Goal: Transaction & Acquisition: Obtain resource

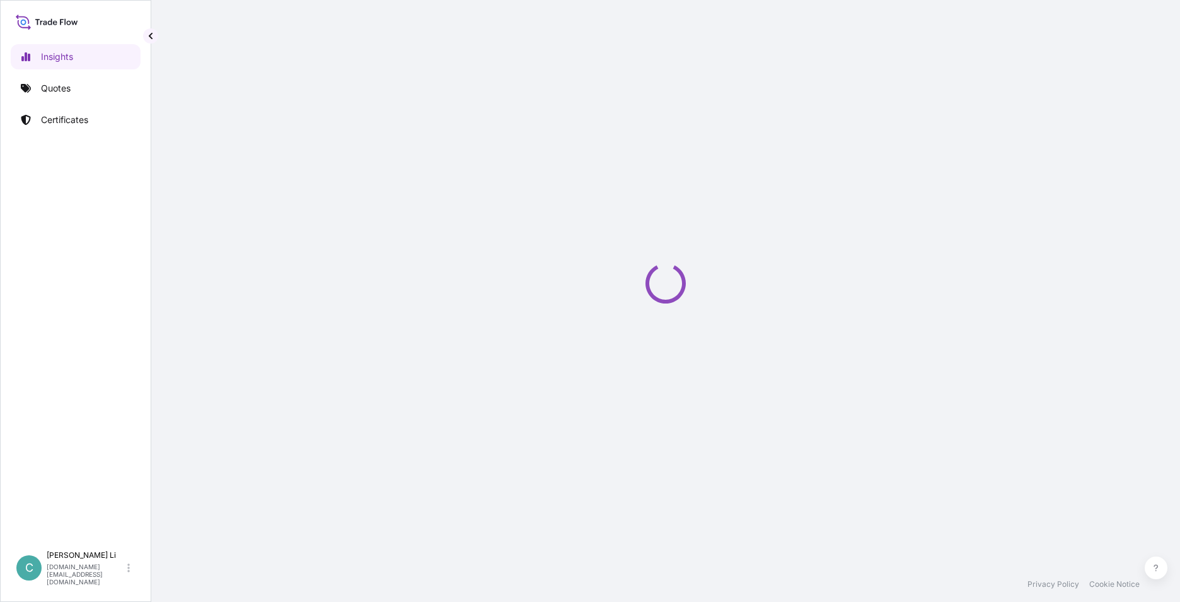
select select "2025"
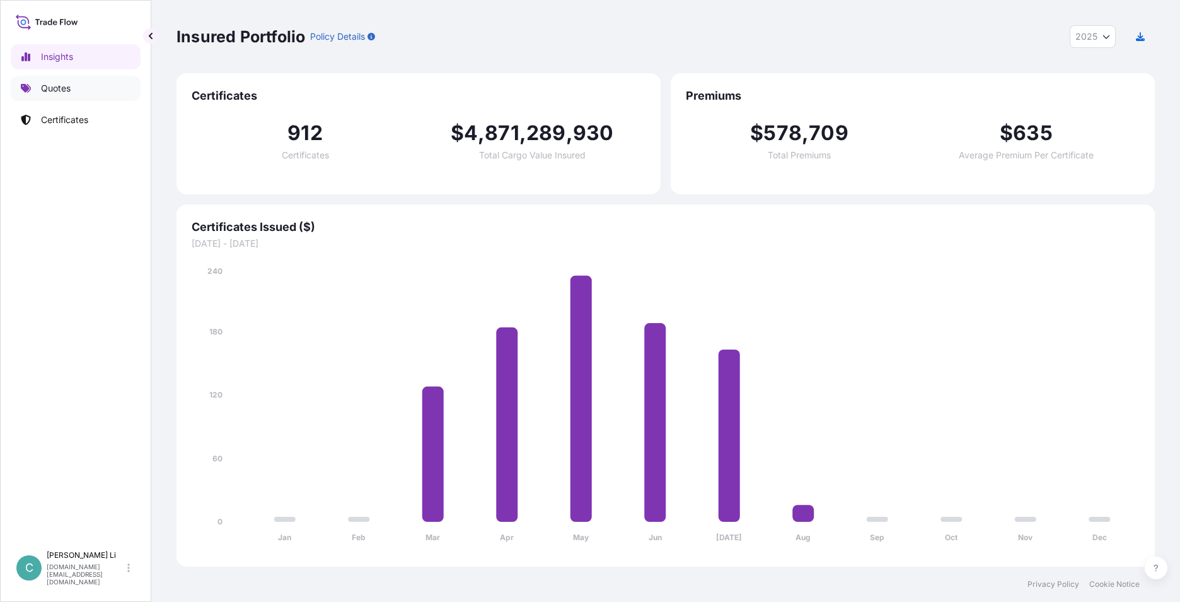
click at [69, 91] on p "Quotes" at bounding box center [56, 88] width 30 height 13
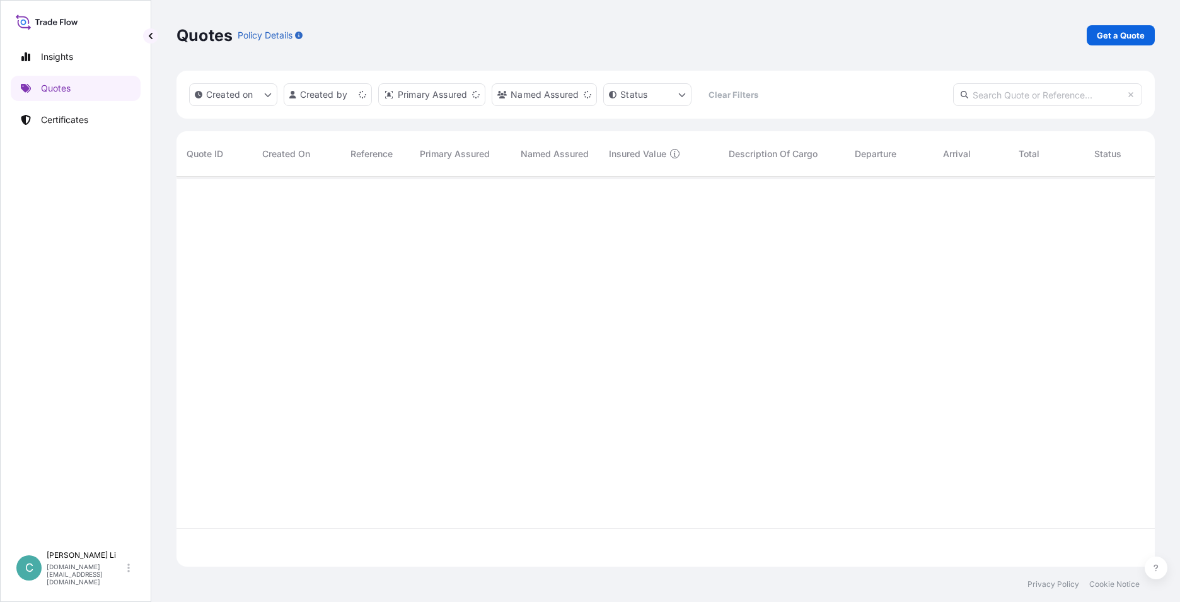
scroll to position [387, 969]
click at [1115, 26] on link "Get a Quote" at bounding box center [1121, 35] width 68 height 20
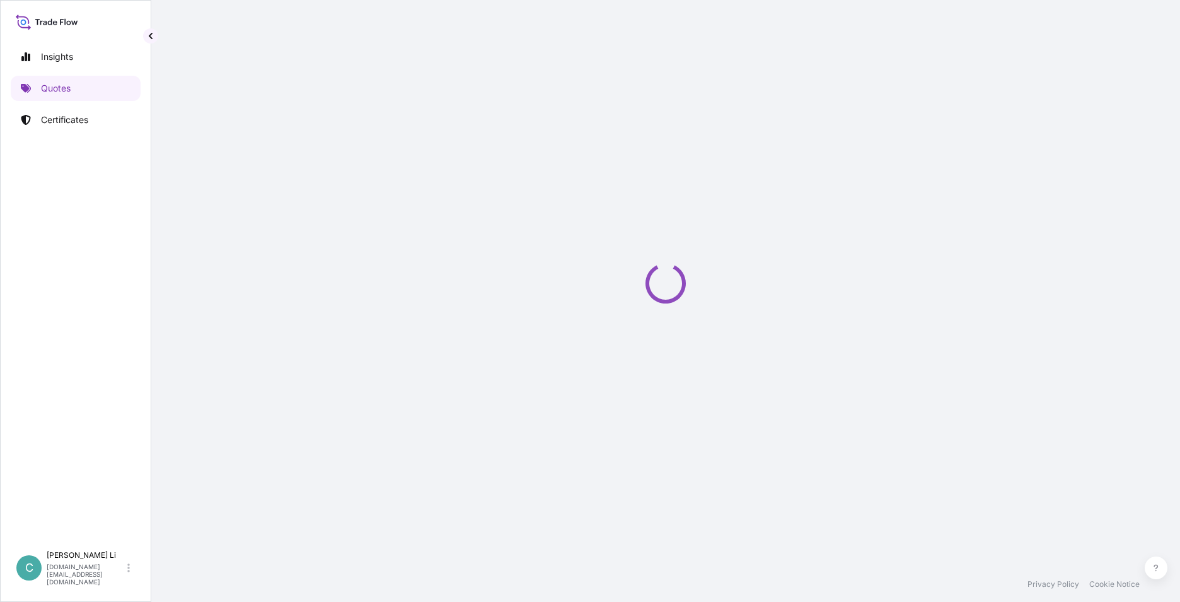
select select "Sea"
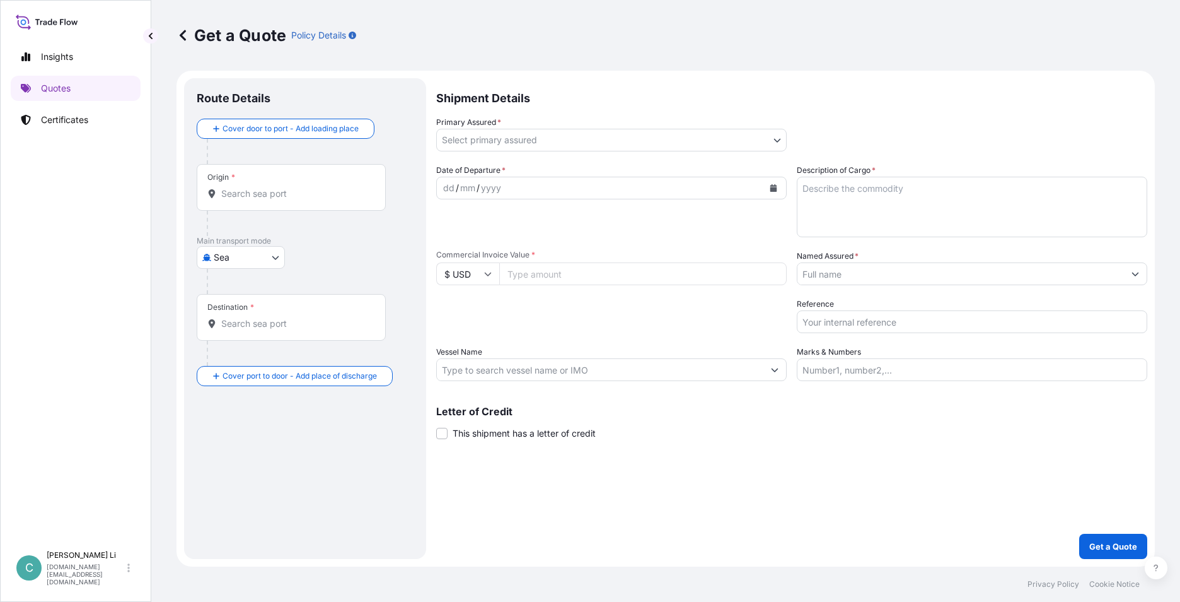
click at [279, 173] on div "Origin *" at bounding box center [291, 187] width 189 height 47
click at [279, 187] on input "Origin *" at bounding box center [295, 193] width 149 height 13
click at [277, 195] on input "Origin *" at bounding box center [295, 193] width 149 height 13
click at [279, 201] on div "Origin *" at bounding box center [291, 187] width 189 height 47
click at [279, 200] on input "Origin * Please select an origin" at bounding box center [295, 193] width 149 height 13
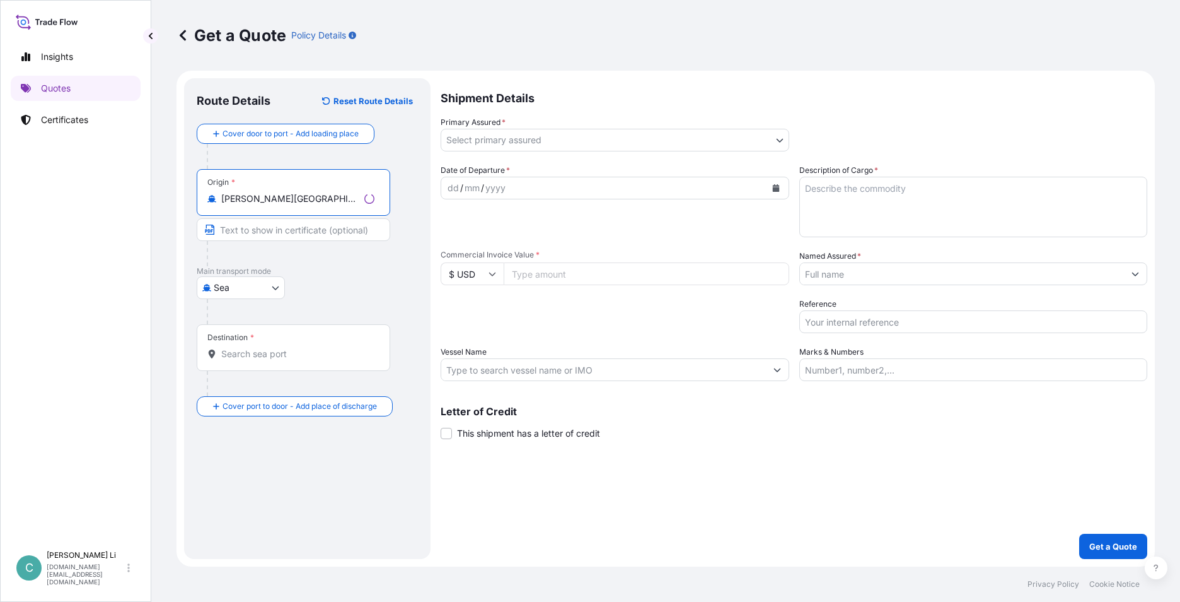
type input "BRSSZ - Santos, Brazil"
click at [234, 359] on input "Destination *" at bounding box center [297, 353] width 153 height 13
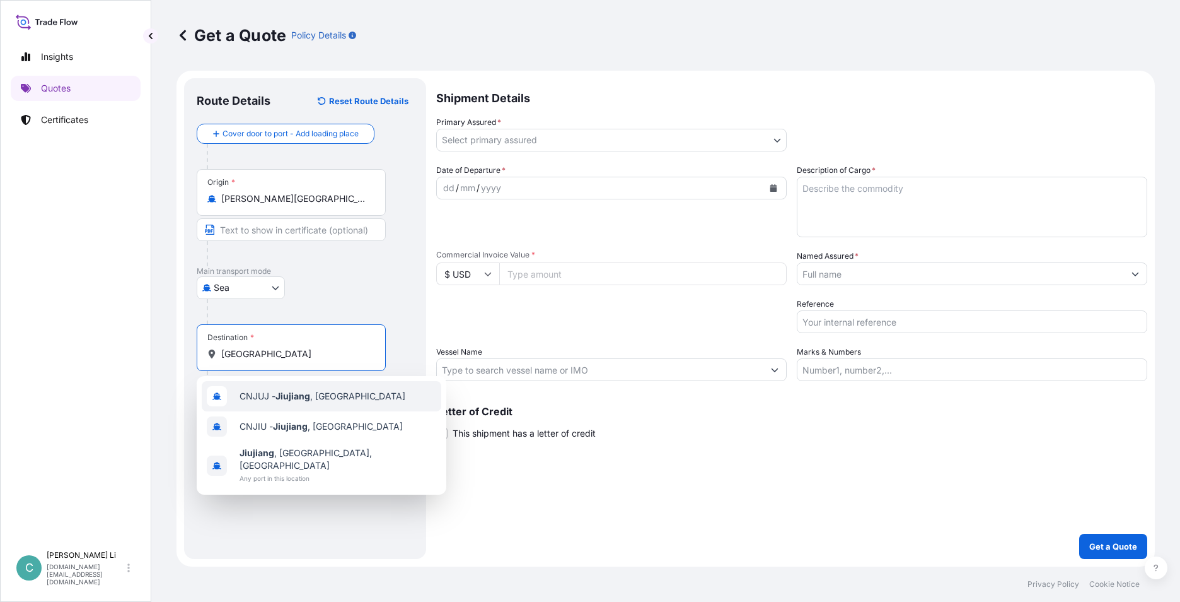
click at [272, 395] on span "CNJUJ - Jiujiang , China" at bounding box center [323, 396] width 166 height 13
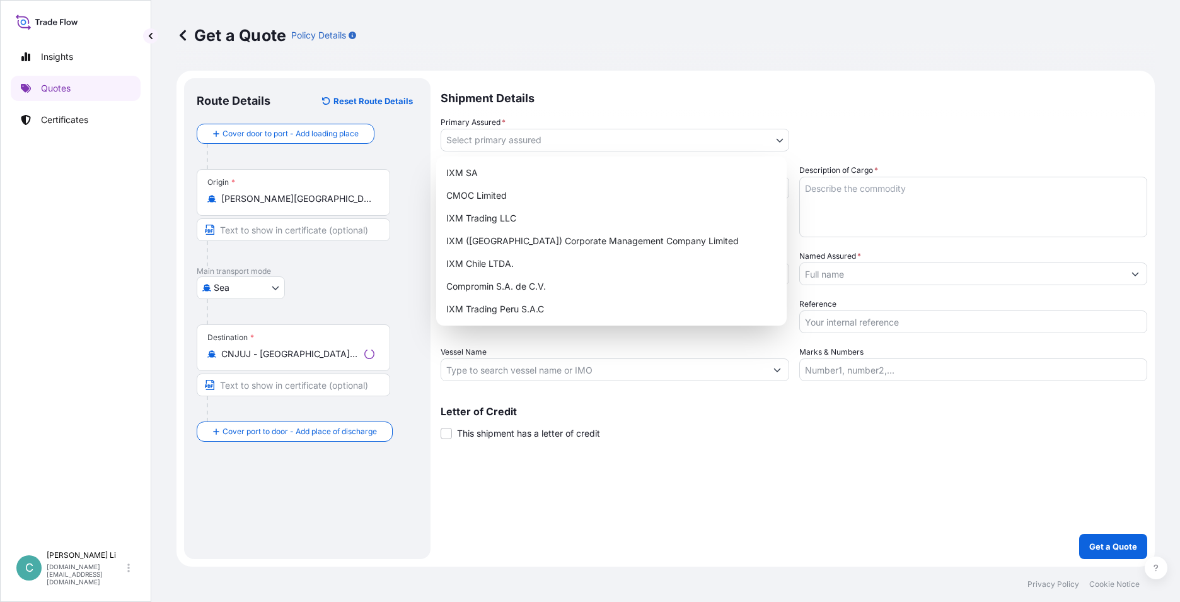
click at [569, 137] on body "5 options available. 0 options available. 3 options available. Insights Quotes …" at bounding box center [590, 301] width 1180 height 602
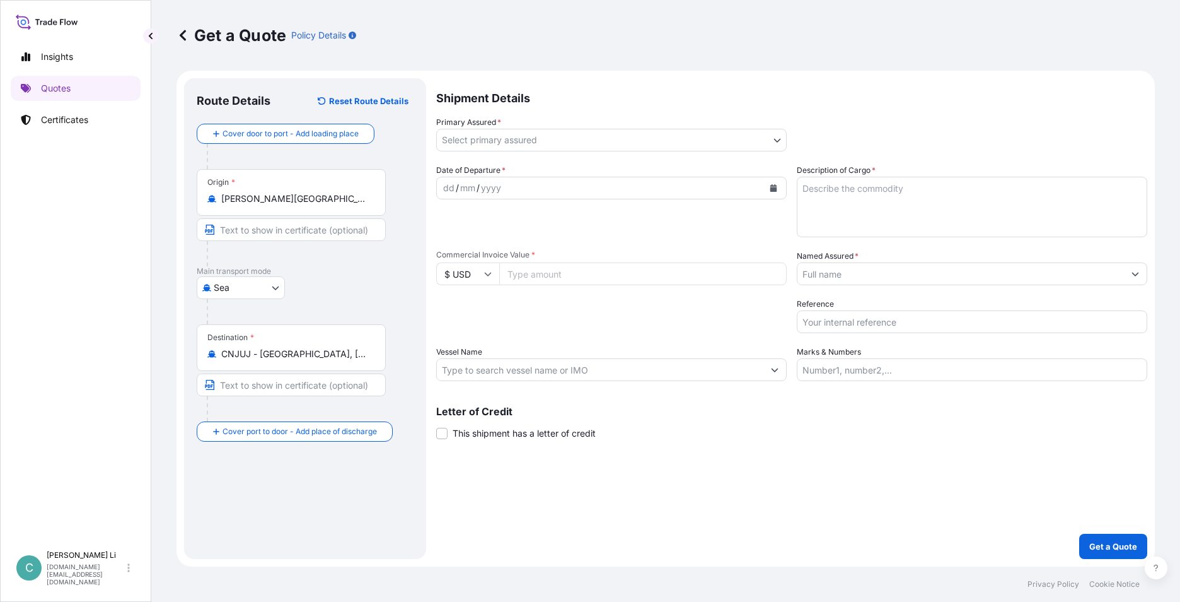
click at [346, 361] on div "Destination * CNJUJ - Jiujiang, China" at bounding box center [291, 347] width 189 height 47
click at [346, 360] on input "CNJUJ - Jiujiang, China" at bounding box center [295, 353] width 149 height 13
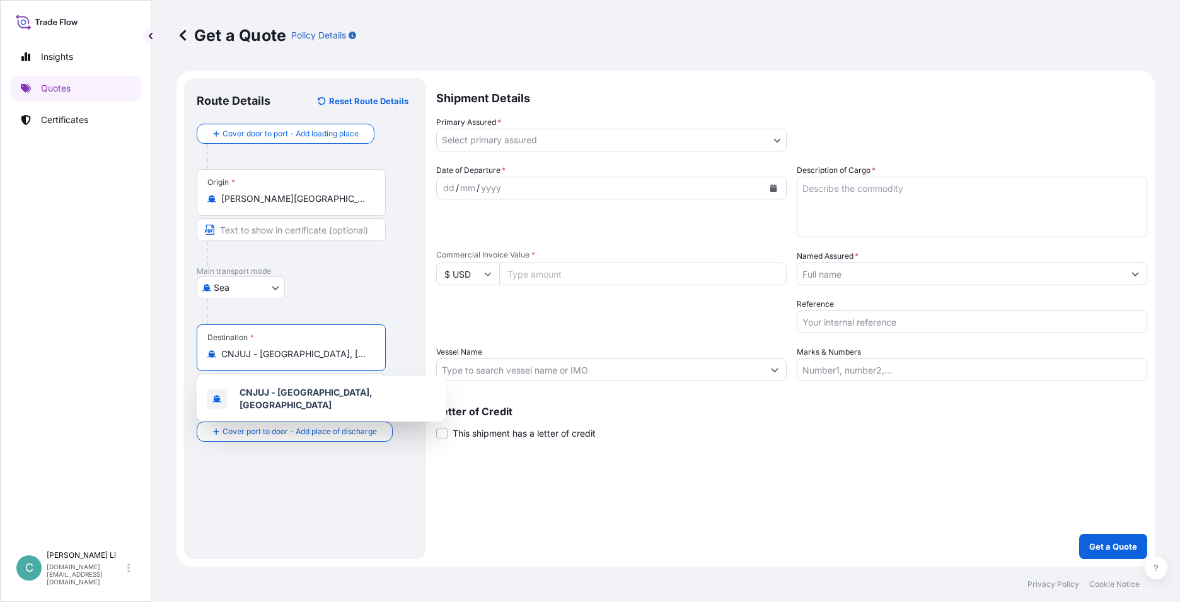
drag, startPoint x: 332, startPoint y: 358, endPoint x: 90, endPoint y: 344, distance: 242.5
click at [90, 344] on div "Insights Quotes Certificates C Chloe Li chloe.li@ixmetals.com Get a Quote Polic…" at bounding box center [590, 301] width 1180 height 602
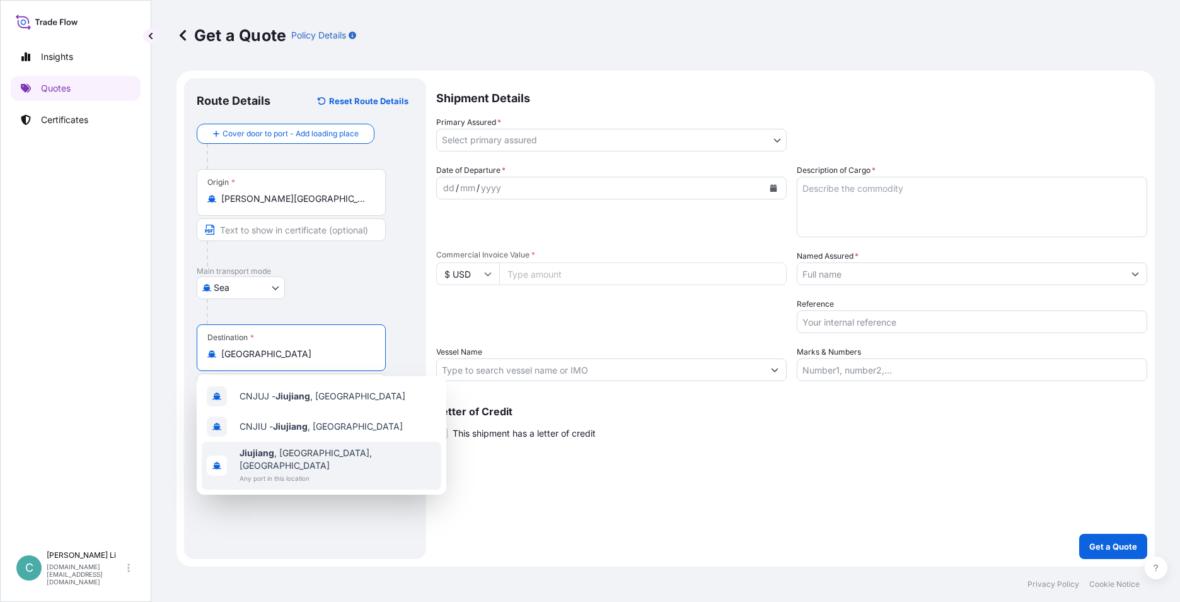
click at [269, 457] on b "Jiujiang" at bounding box center [257, 452] width 35 height 11
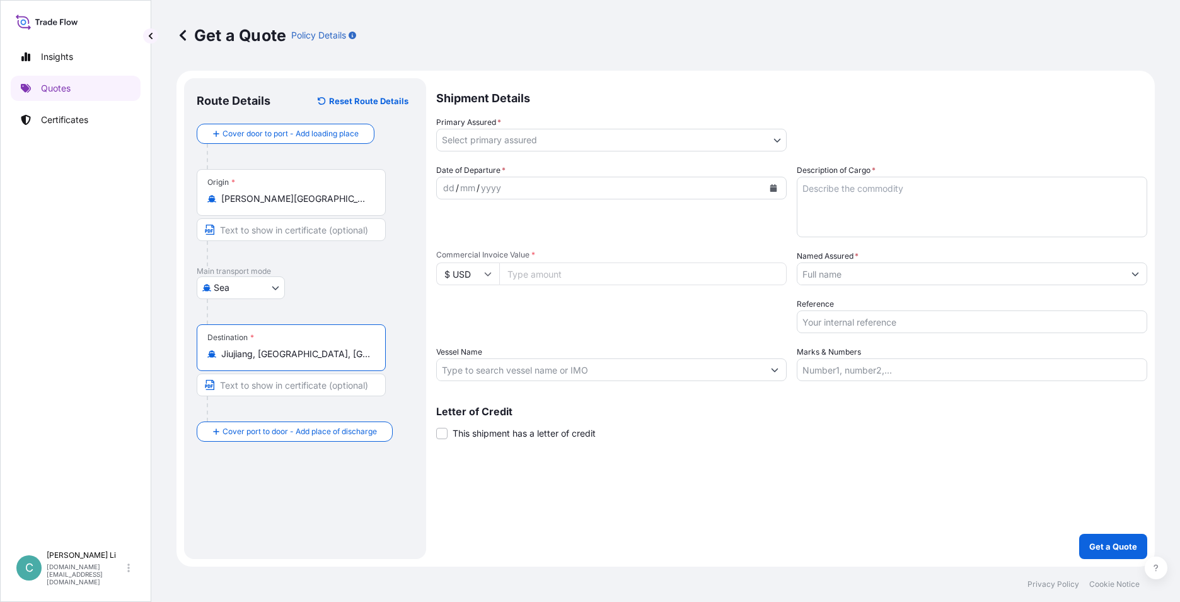
type input "Jiujiang, Jiangxi, China"
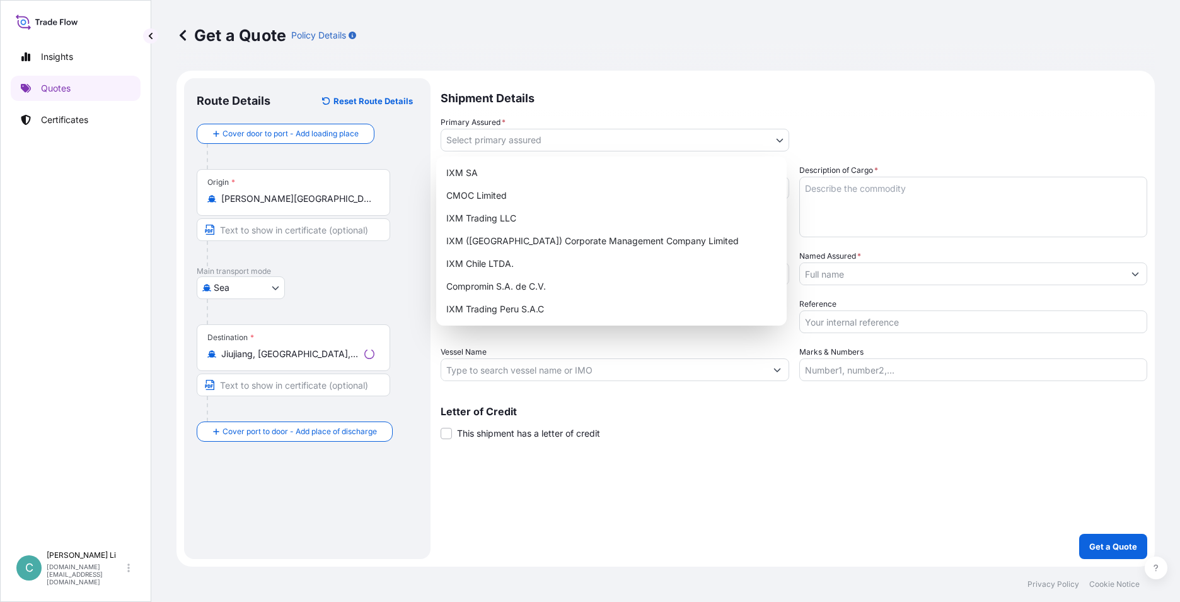
click at [524, 129] on body "0 options available. 1 option available. 0 options available. 3 options availab…" at bounding box center [590, 301] width 1180 height 602
click at [513, 168] on div "IXM SA" at bounding box center [611, 172] width 340 height 23
select select "31846"
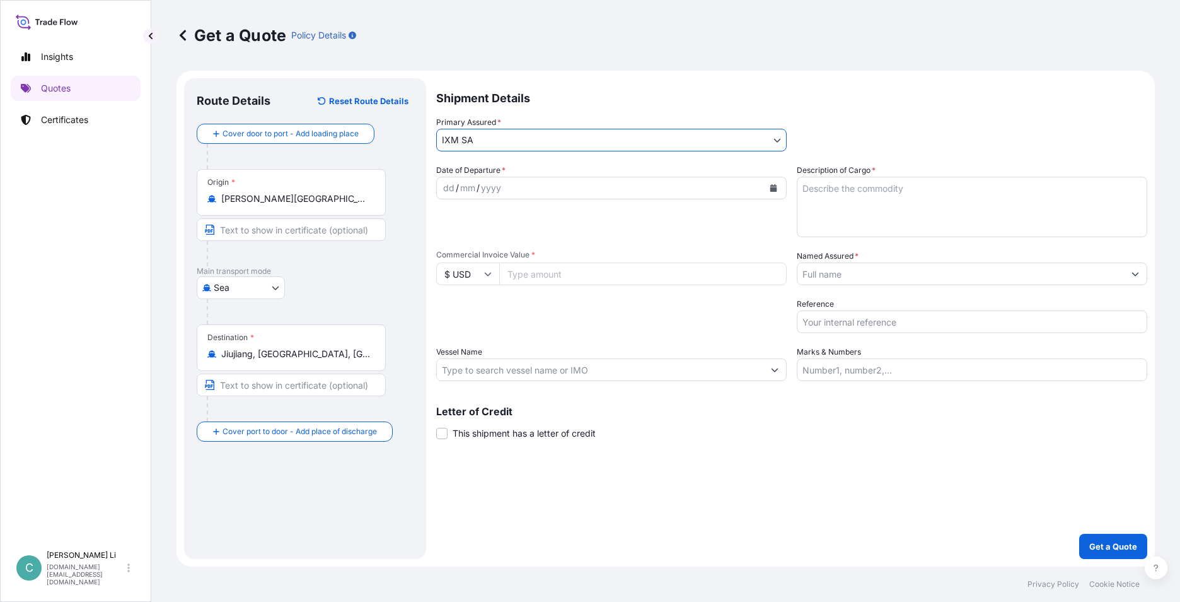
click at [897, 278] on input "Named Assured *" at bounding box center [961, 273] width 327 height 23
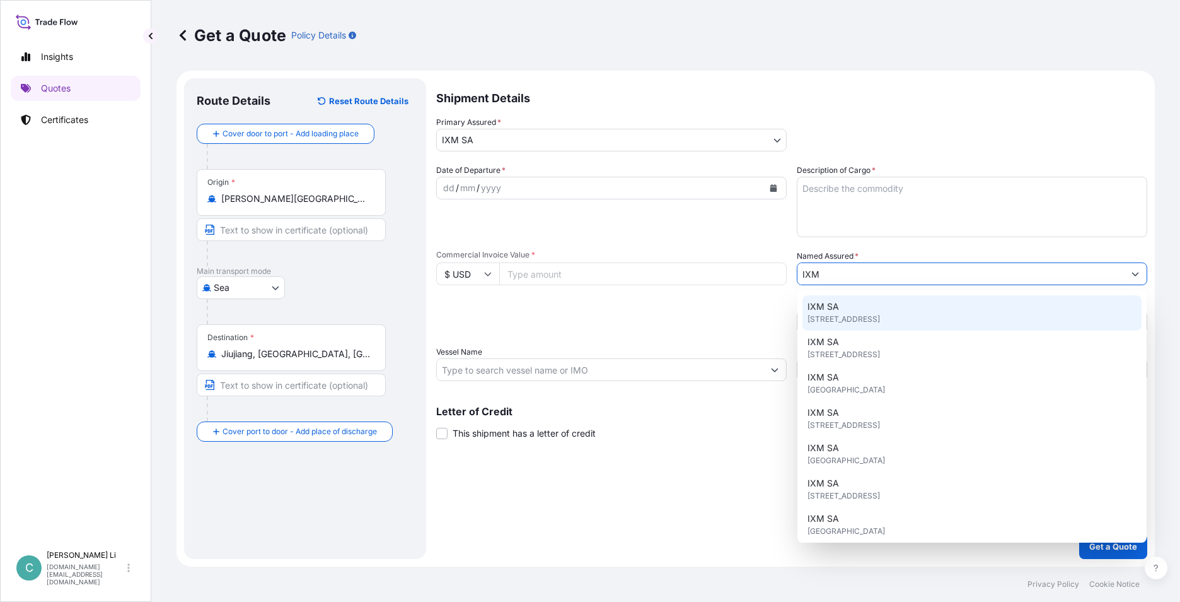
click at [847, 309] on div "IXM SA Rue de Lausanne 15, 1201, Genève, Switzerland" at bounding box center [972, 312] width 339 height 35
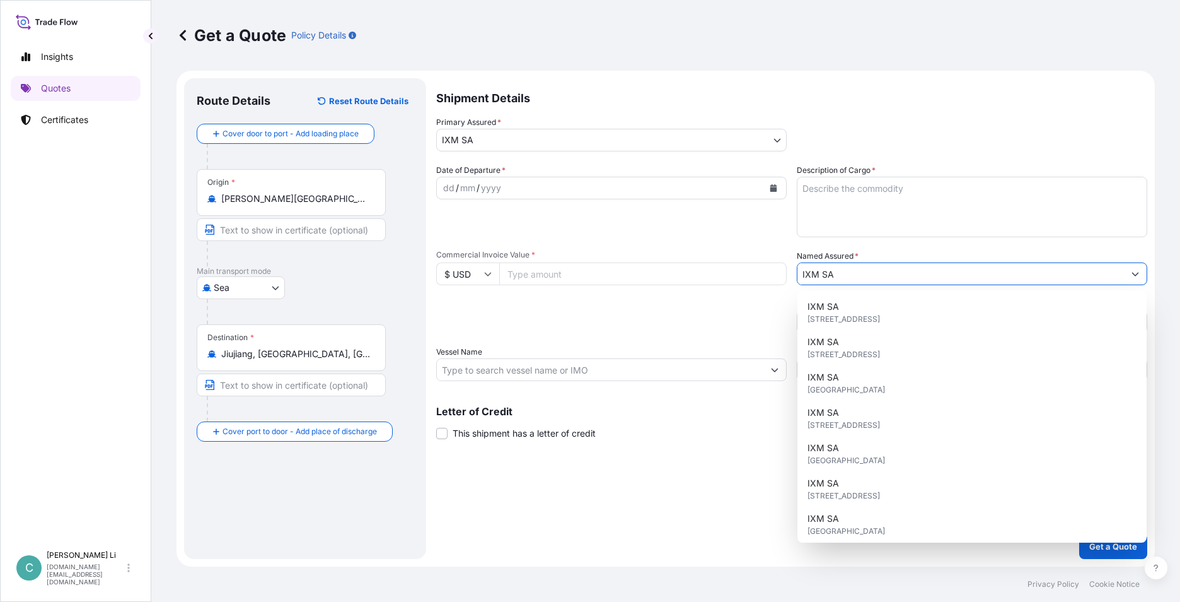
type input "IXM SA"
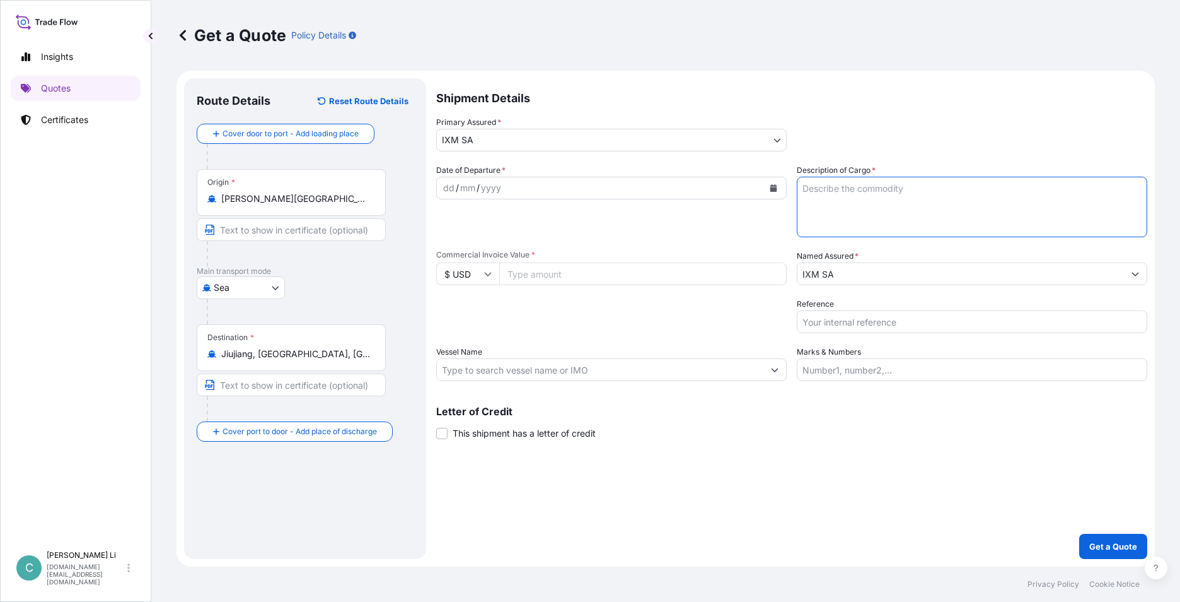
click at [856, 211] on textarea "Description of Cargo *" at bounding box center [972, 207] width 351 height 61
type textarea "Ferro Niobium"
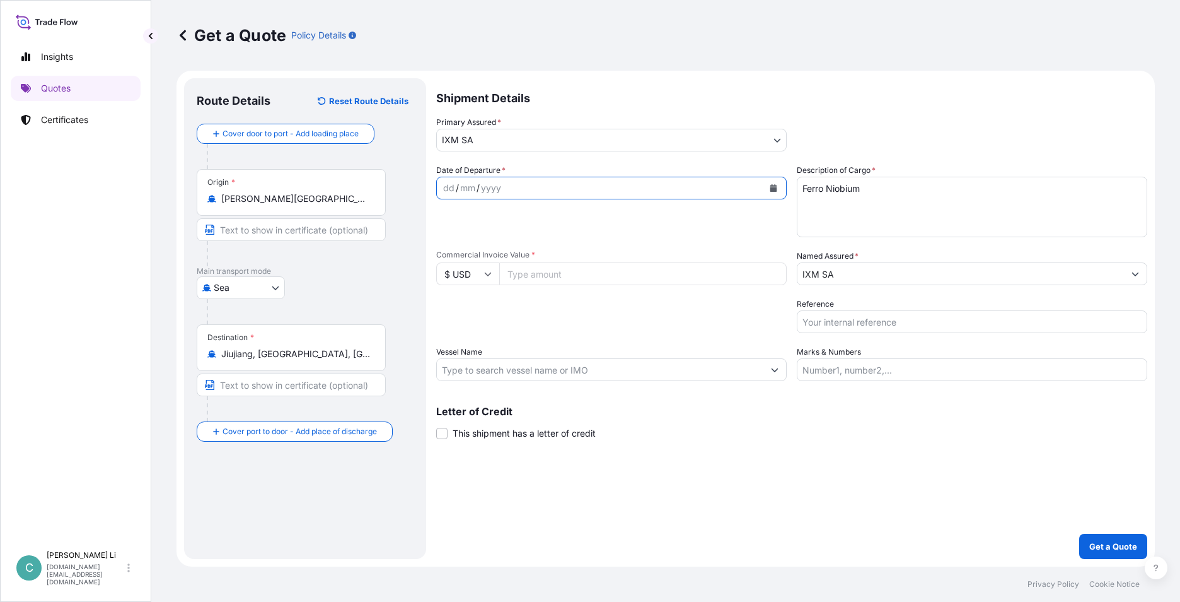
click at [770, 188] on icon "Calendar" at bounding box center [774, 188] width 8 height 8
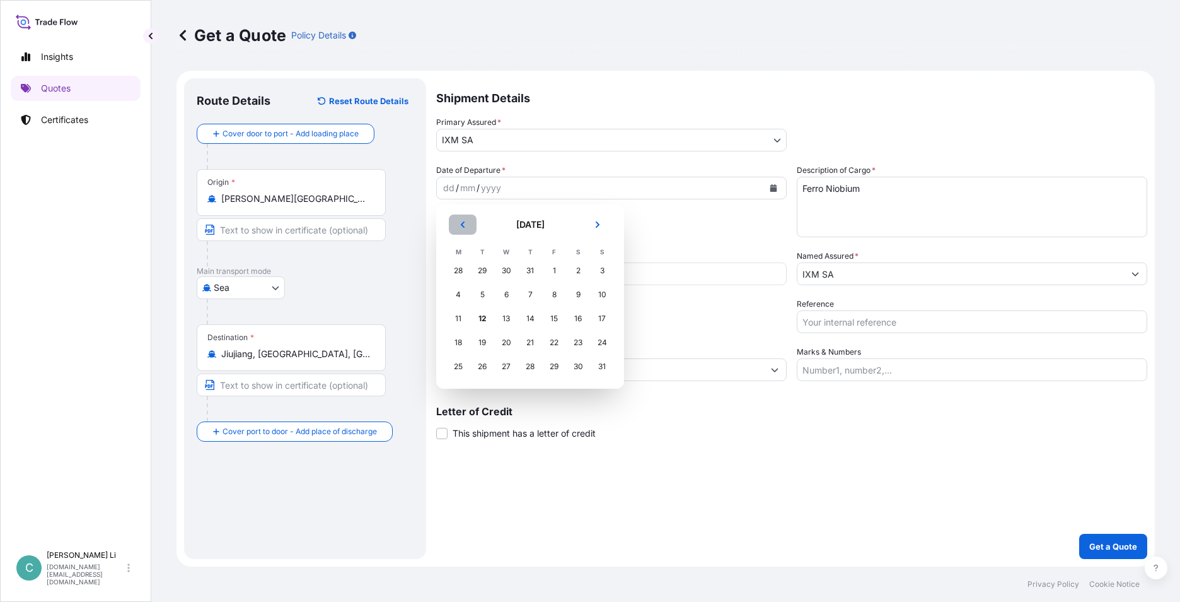
click at [459, 223] on icon "Previous" at bounding box center [463, 225] width 8 height 8
click at [484, 315] on div "15" at bounding box center [482, 318] width 23 height 23
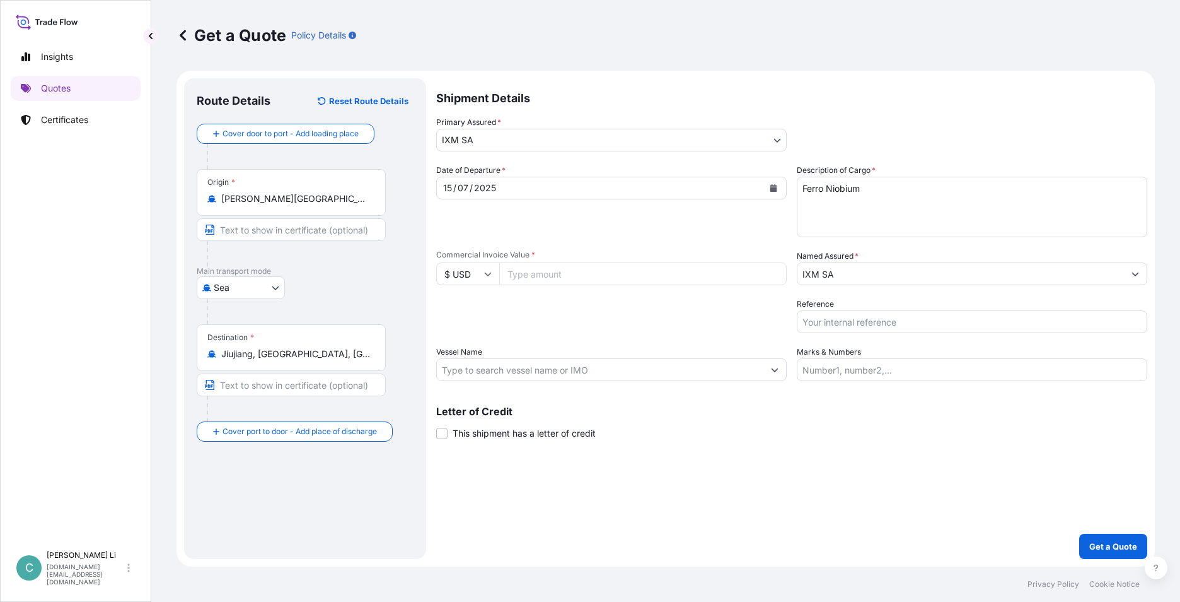
click at [587, 271] on input "Commercial Invoice Value *" at bounding box center [643, 273] width 288 height 23
paste input "614903.30"
type input "614903.30"
click at [1120, 542] on p "Get a Quote" at bounding box center [1114, 546] width 48 height 13
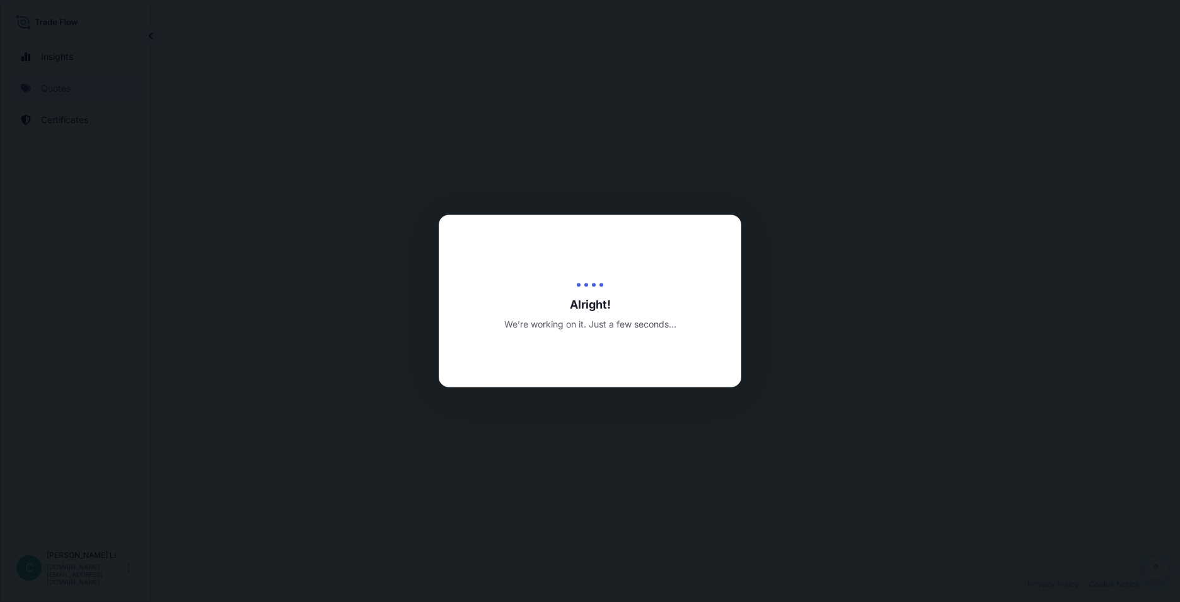
select select "Sea"
select select "31846"
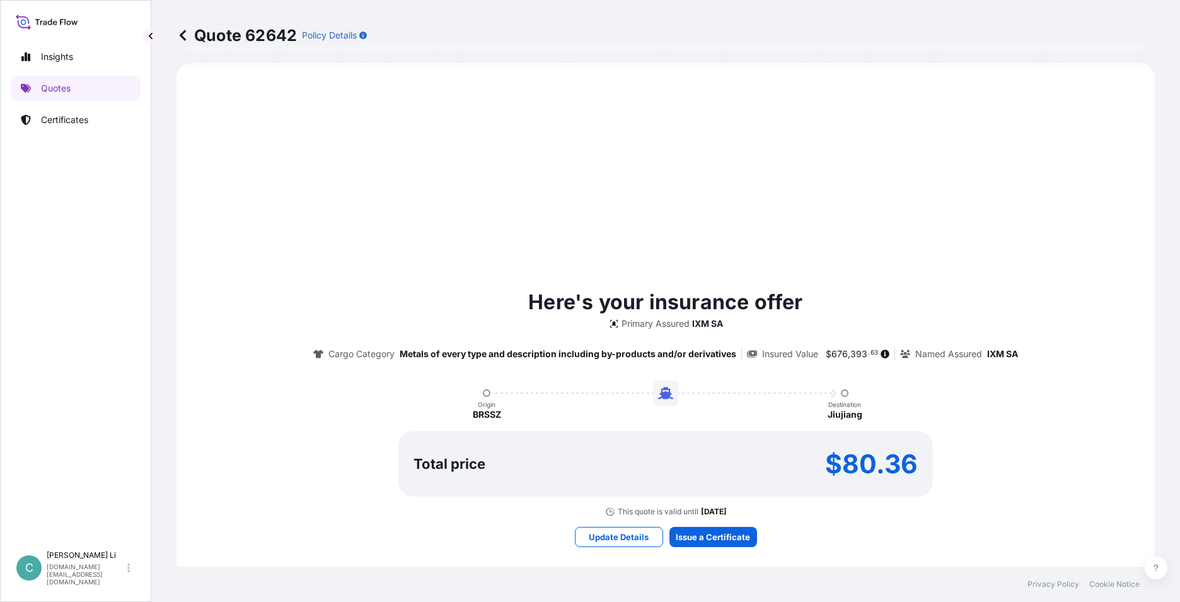
scroll to position [621, 0]
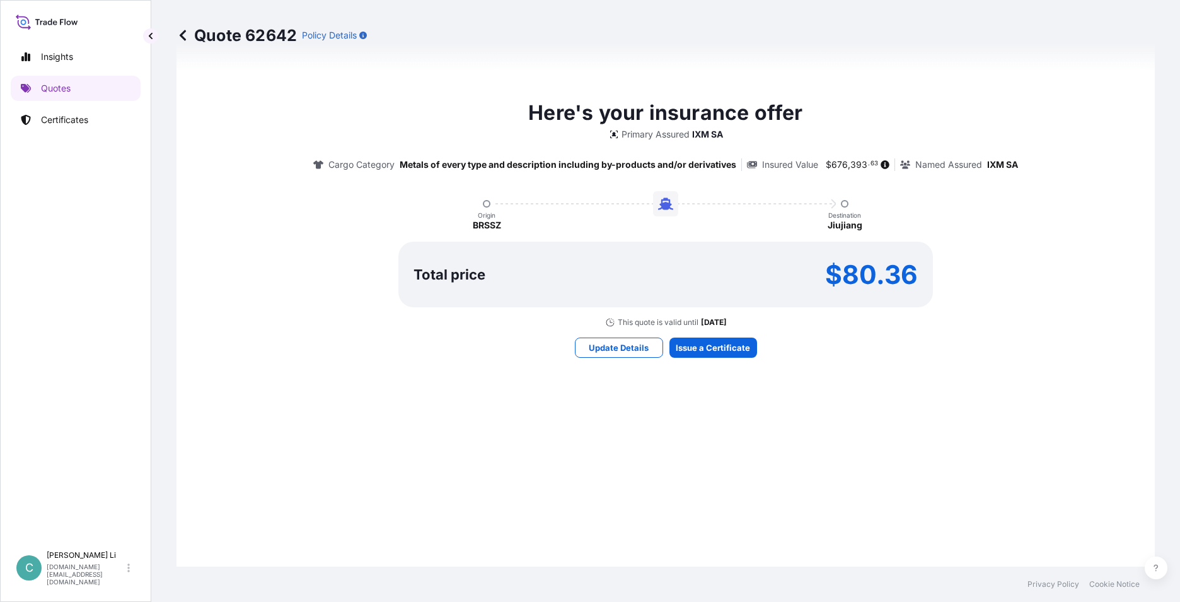
click at [728, 398] on div "Here's your insurance offer Primary Assured IXM SA Cargo Category Metals of eve…" at bounding box center [665, 227] width 943 height 671
click at [719, 416] on div "Here's your insurance offer Primary Assured IXM SA Cargo Category Metals of eve…" at bounding box center [665, 227] width 943 height 671
click at [748, 406] on div "Here's your insurance offer Primary Assured IXM SA Cargo Category Metals of eve…" at bounding box center [665, 227] width 943 height 671
click at [740, 410] on div "Here's your insurance offer Primary Assured IXM SA Cargo Category Metals of eve…" at bounding box center [665, 227] width 943 height 671
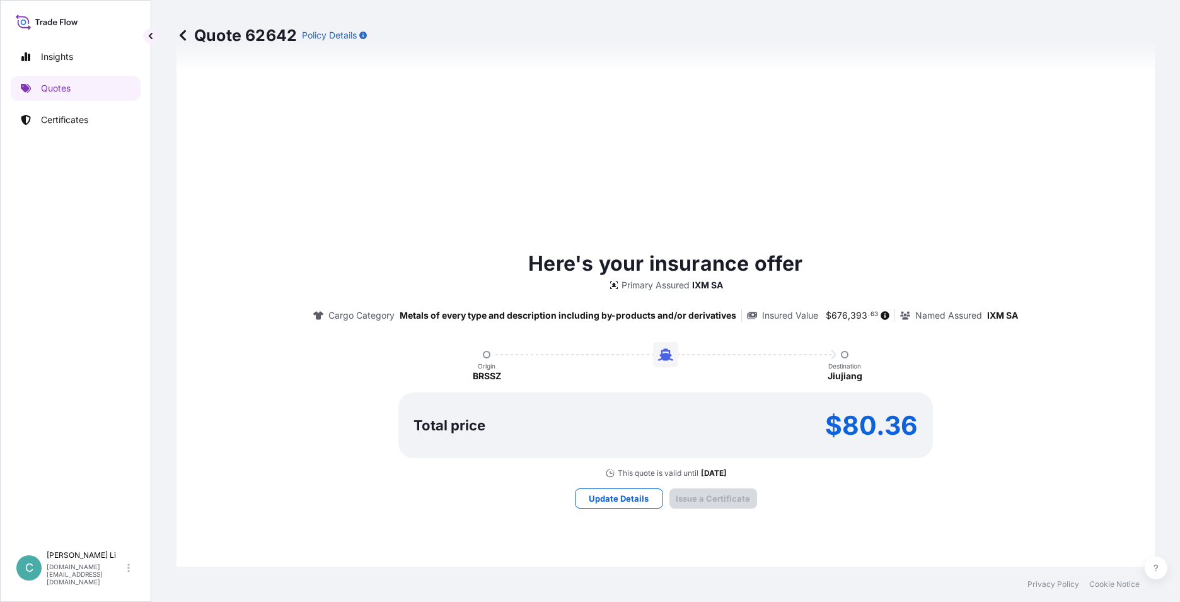
scroll to position [1296, 0]
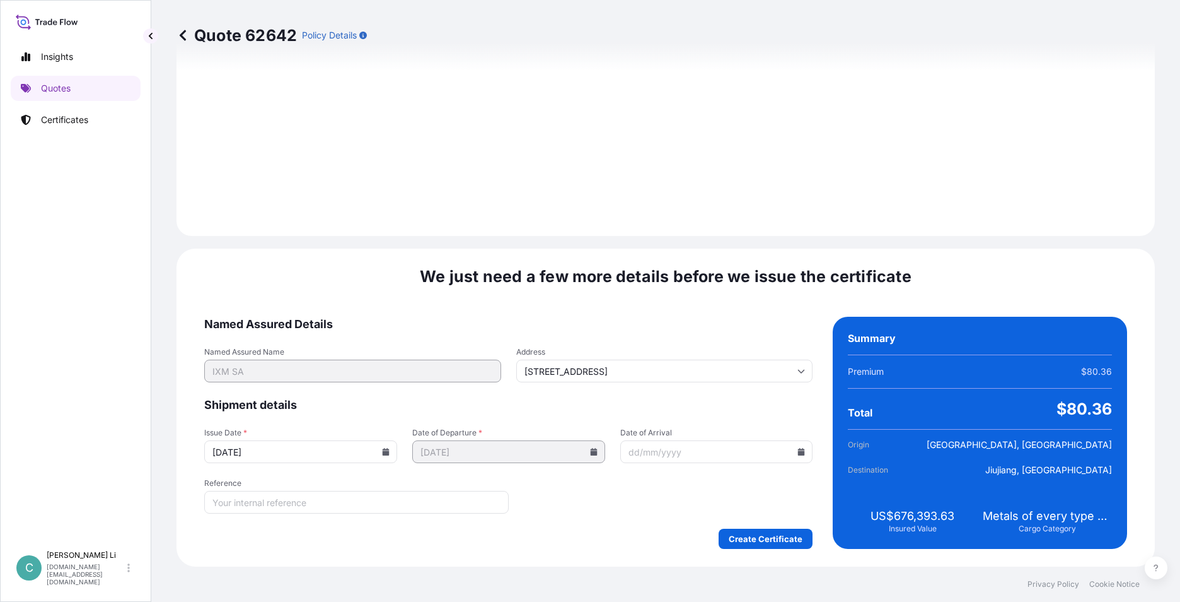
click at [386, 455] on input "12/08/2025" at bounding box center [300, 451] width 193 height 23
click at [382, 449] on icon at bounding box center [386, 452] width 8 height 8
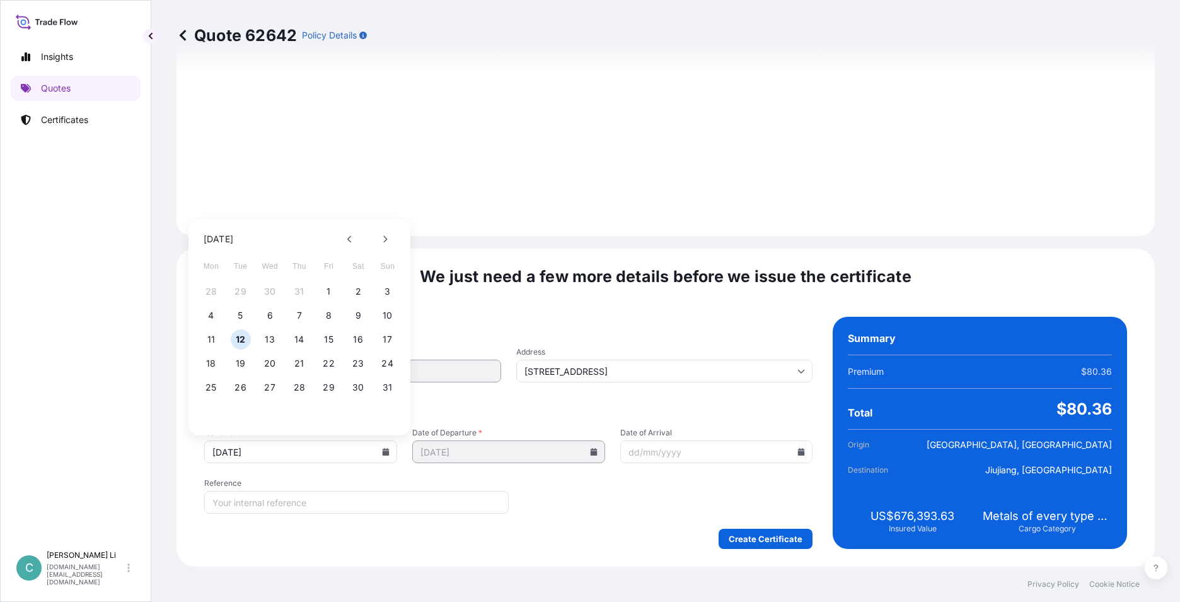
click at [348, 228] on div "August 2025 Mon Tue Wed Thu Fri Sat Sun 28 29 30 31 1 2 3 4 5 6 7 8 9 10 11 12 …" at bounding box center [300, 324] width 202 height 211
click at [348, 233] on button at bounding box center [350, 239] width 20 height 20
click at [237, 342] on button "15" at bounding box center [241, 339] width 20 height 20
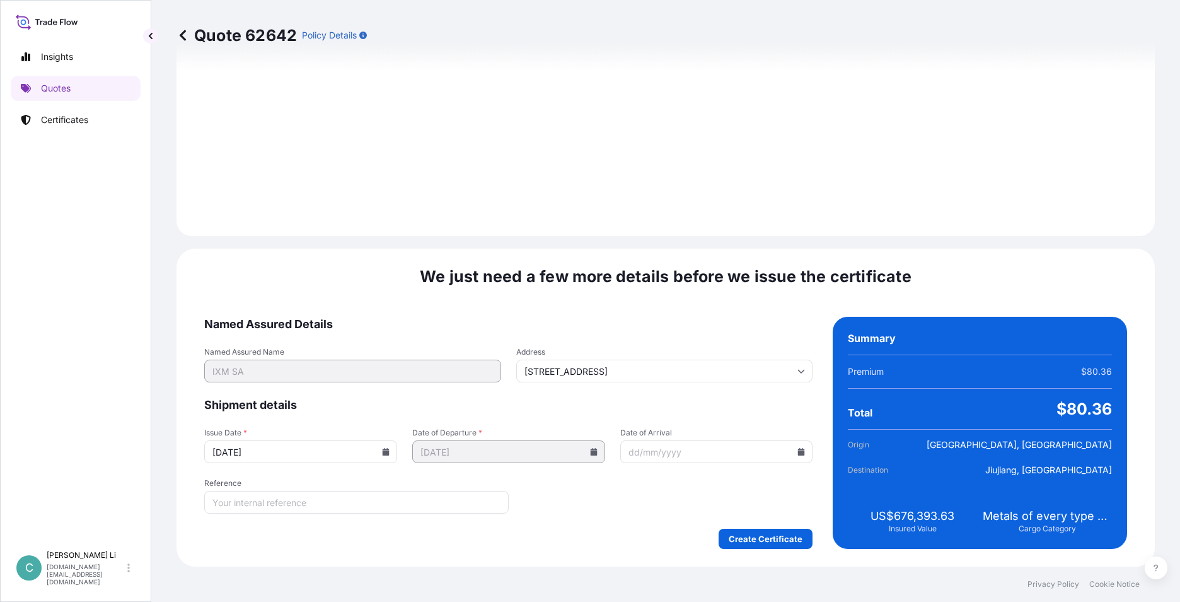
type input "15/07/2025"
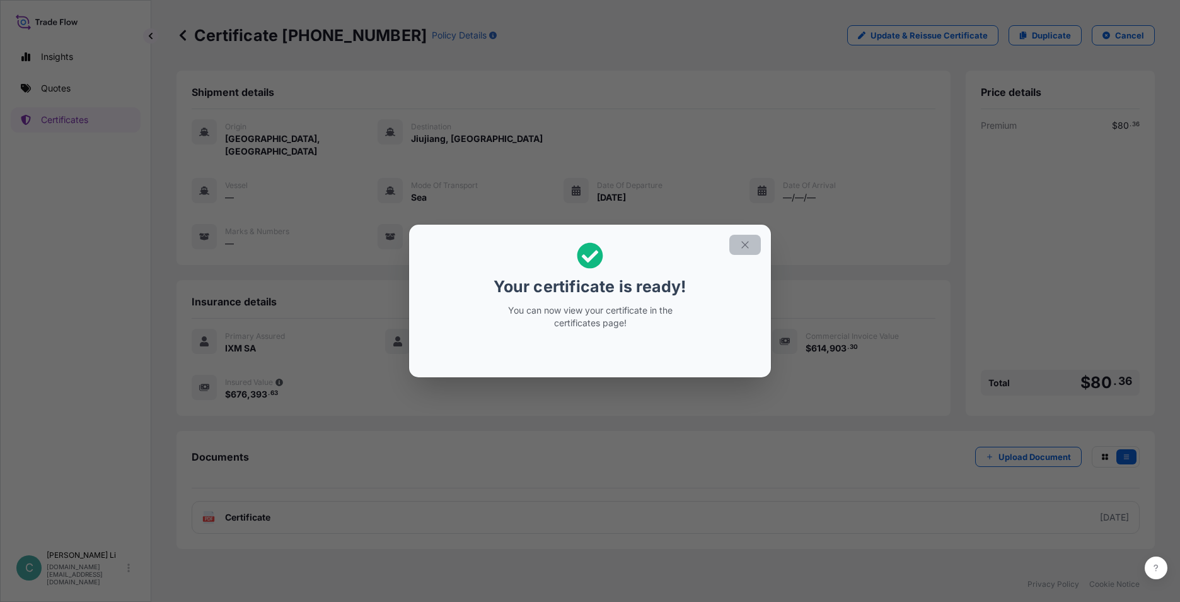
click at [744, 246] on icon "button" at bounding box center [745, 244] width 11 height 11
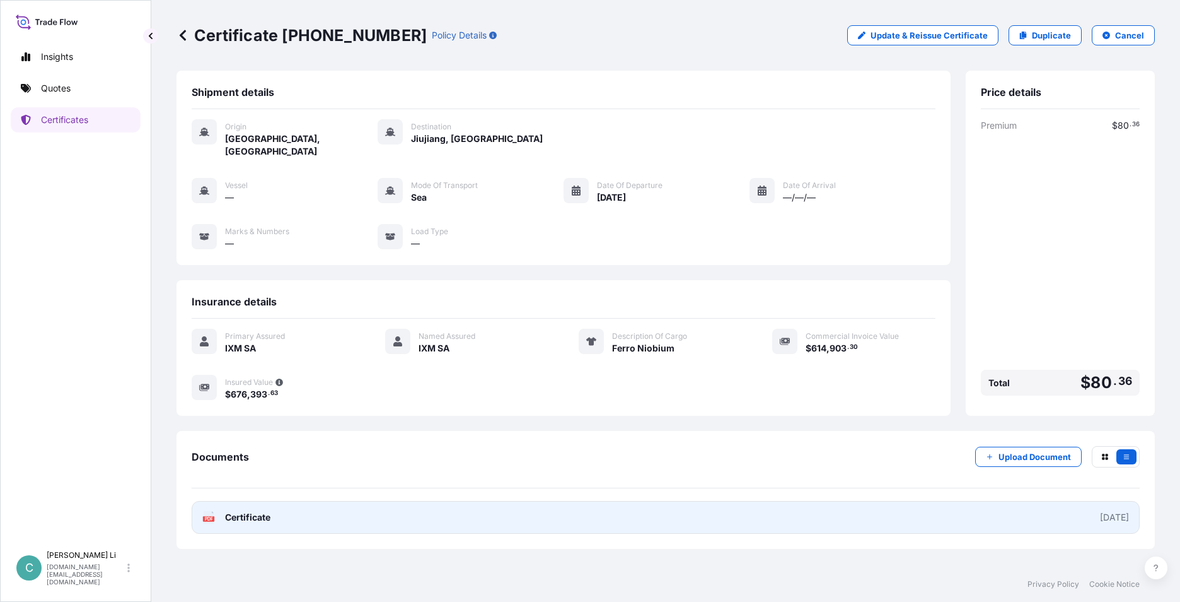
click at [347, 513] on link "PDF Certificate 2025-07-15" at bounding box center [666, 517] width 948 height 33
